Goal: Information Seeking & Learning: Learn about a topic

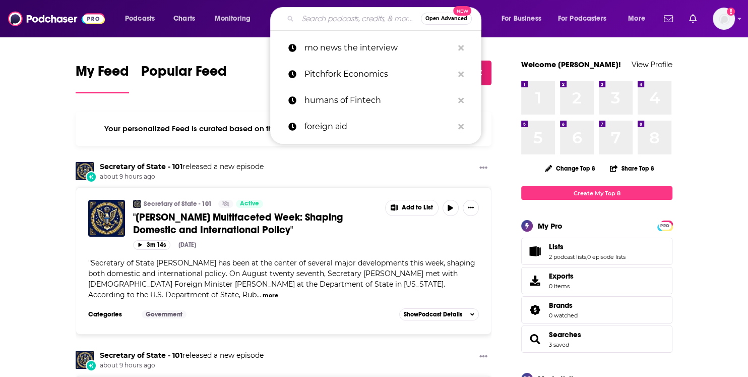
click at [369, 18] on input "Search podcasts, credits, & more..." at bounding box center [359, 19] width 123 height 16
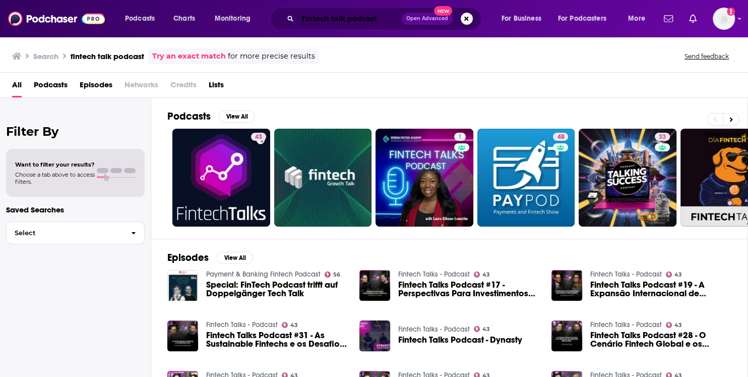
click at [331, 18] on input "fintech talk podcast" at bounding box center [350, 19] width 104 height 16
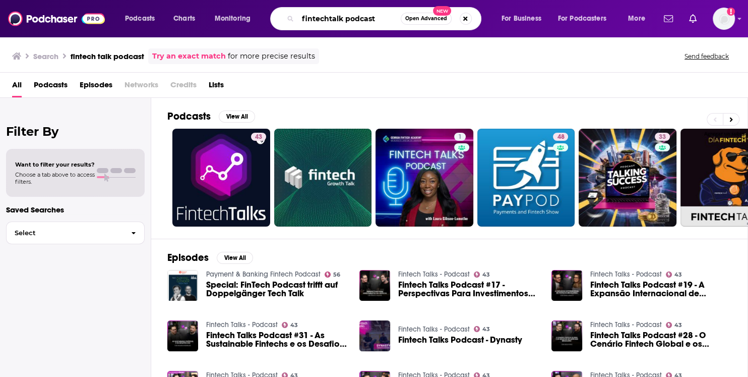
drag, startPoint x: 345, startPoint y: 20, endPoint x: 385, endPoint y: 26, distance: 39.8
click at [384, 25] on input "fintechtalk podcast" at bounding box center [349, 19] width 103 height 16
type input "fintechtalk podcast"
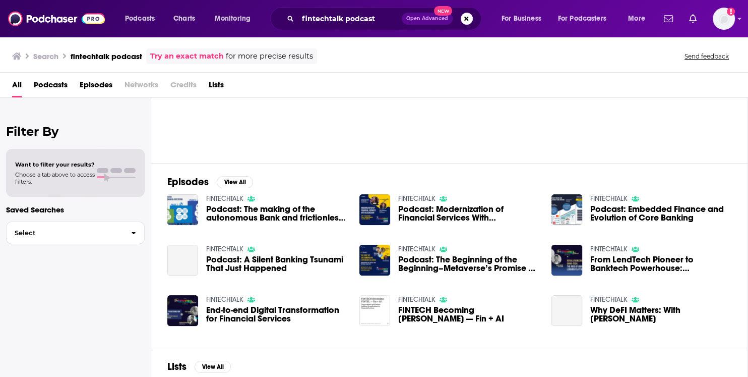
scroll to position [76, 0]
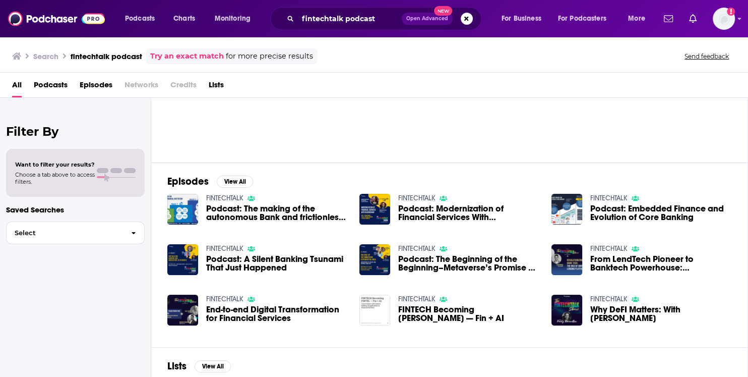
click at [261, 305] on span "End-to-end Digital Transformation for Financial Services" at bounding box center [276, 313] width 141 height 17
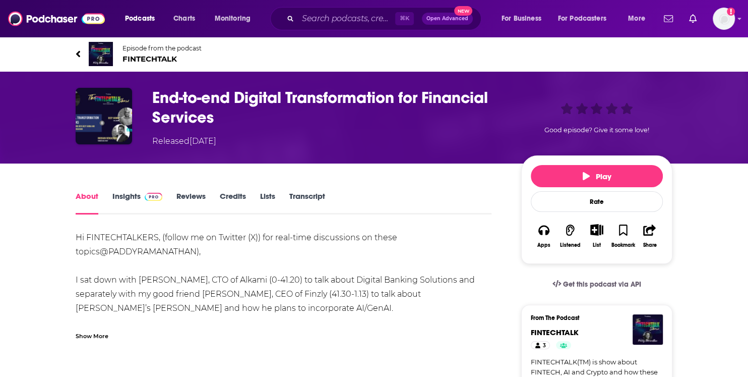
click at [149, 57] on span "FINTECHTALK" at bounding box center [162, 59] width 79 height 10
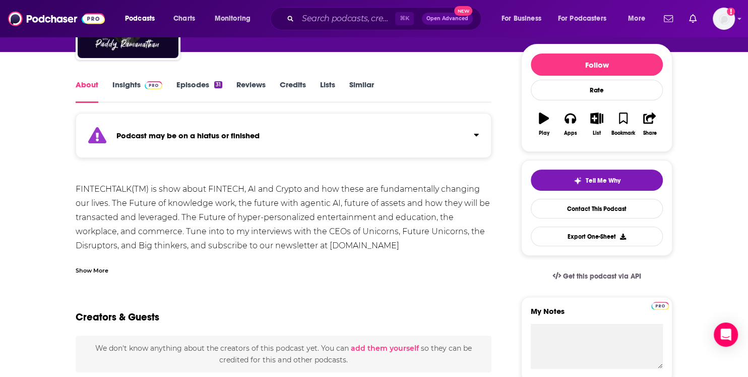
scroll to position [114, 0]
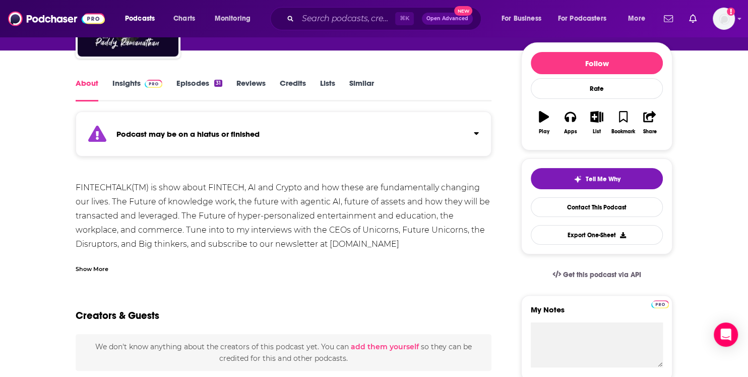
click at [126, 86] on link "Insights" at bounding box center [137, 89] width 50 height 23
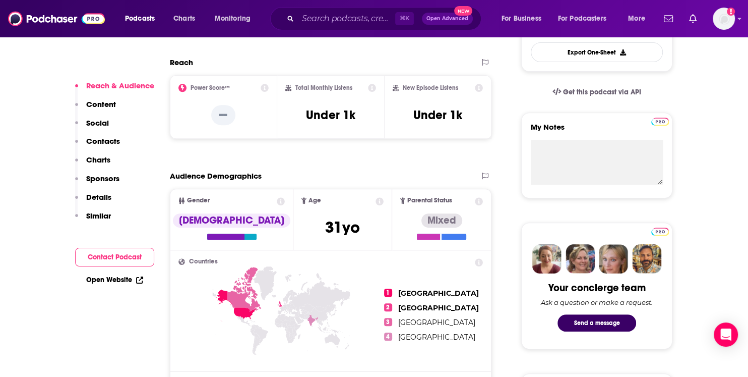
scroll to position [298, 0]
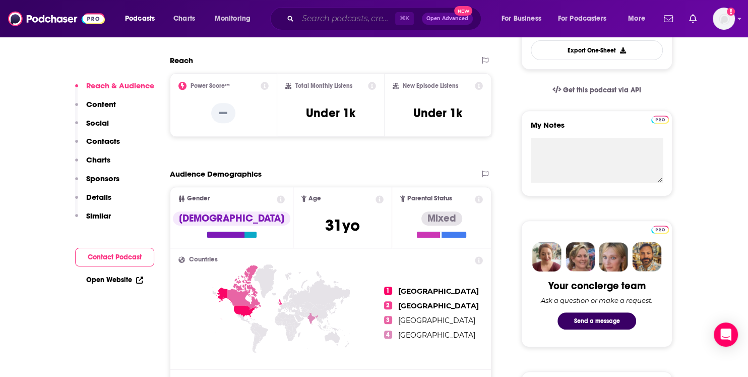
click at [314, 18] on input "Search podcasts, credits, & more..." at bounding box center [346, 19] width 97 height 16
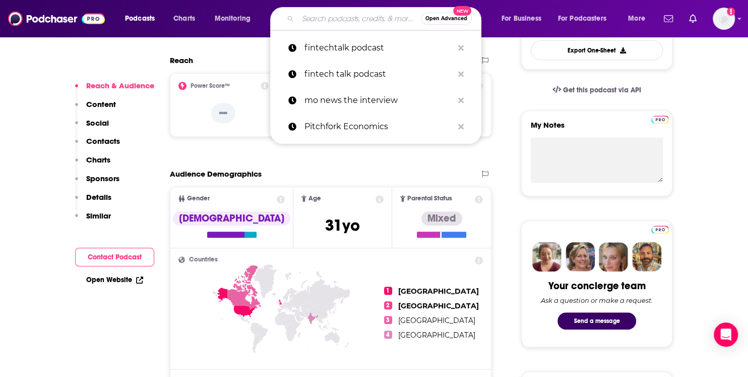
paste input "[PERSON_NAME] Money Talk Podcast"
type input "[PERSON_NAME] Money Talk Podcast"
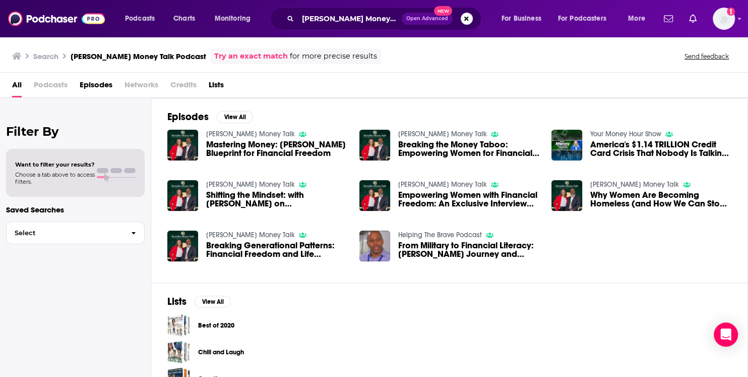
click at [271, 144] on span "Mastering Money: [PERSON_NAME] Blueprint for Financial Freedom" at bounding box center [276, 148] width 141 height 17
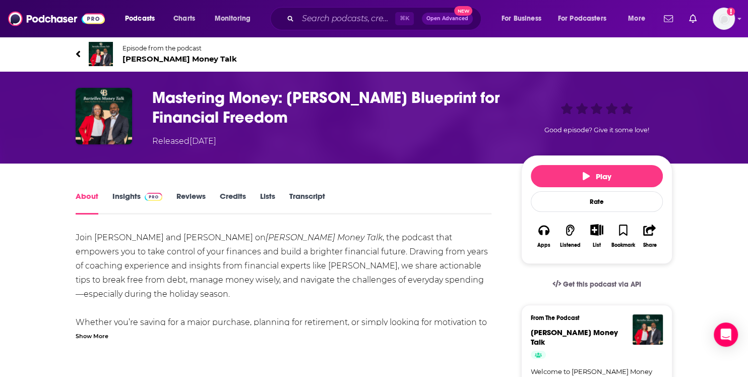
click at [129, 201] on link "Insights" at bounding box center [137, 202] width 50 height 23
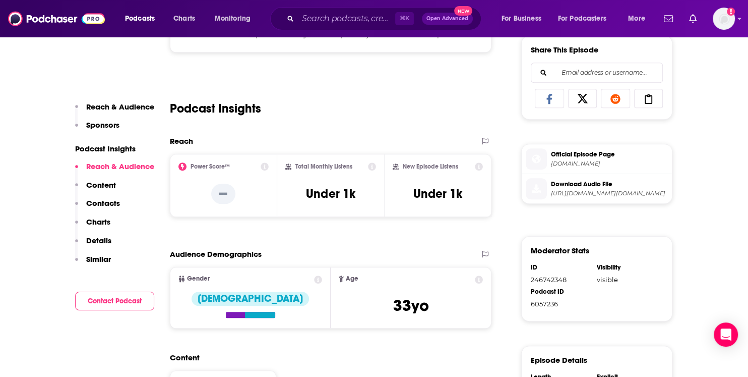
scroll to position [435, 0]
